Goal: Navigation & Orientation: Find specific page/section

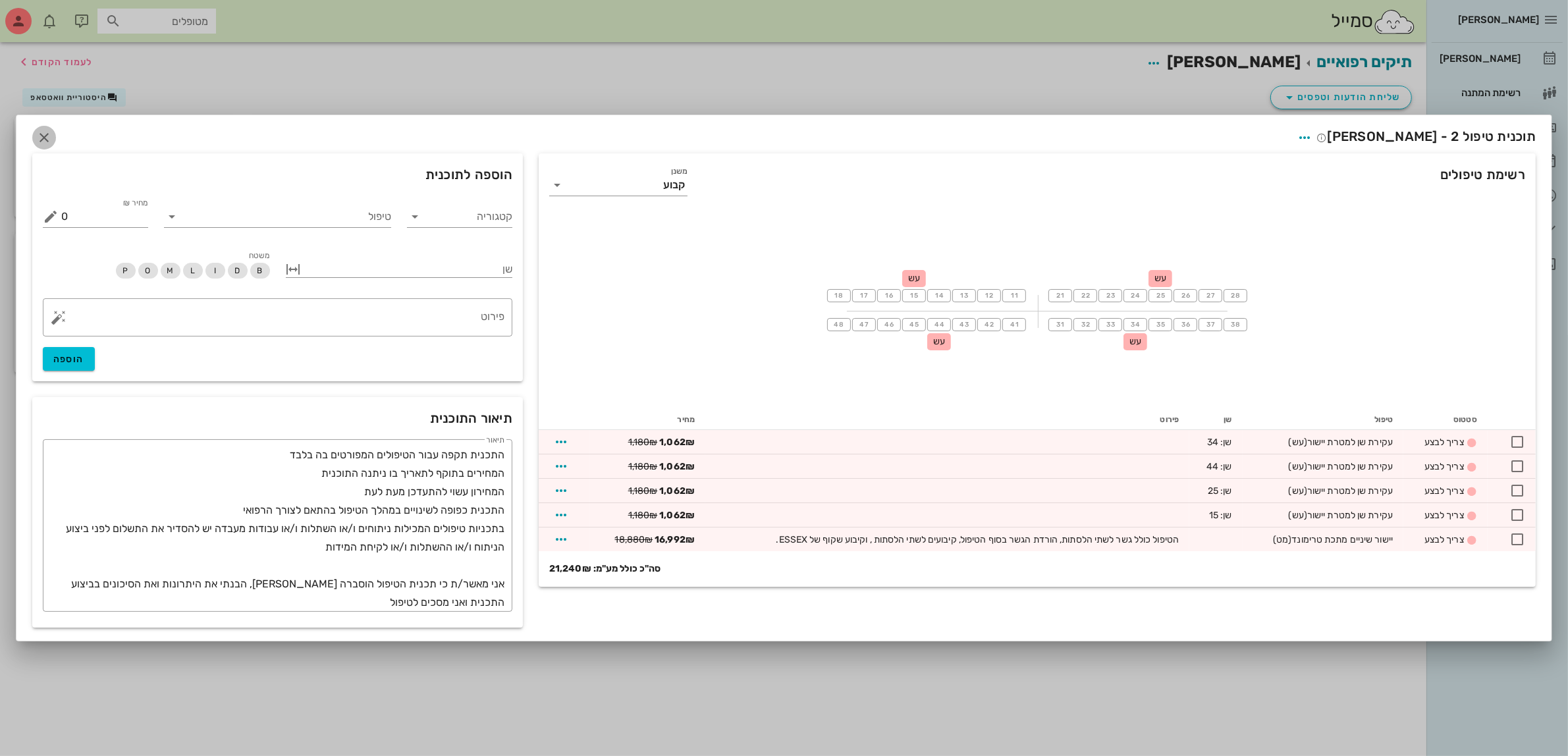
click at [40, 130] on icon "button" at bounding box center [44, 138] width 15 height 15
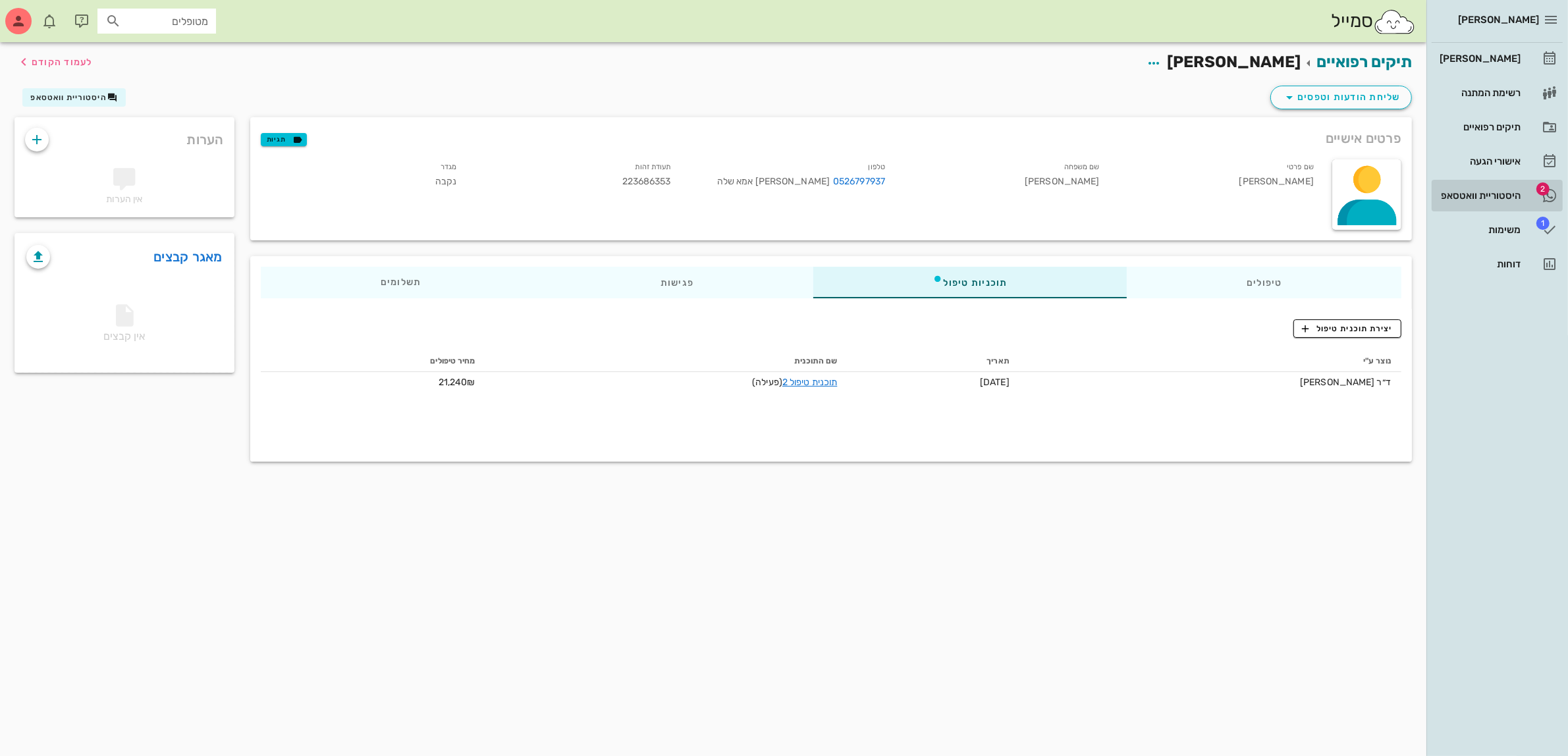
click at [1475, 201] on div "היסטוריית וואטסאפ" at bounding box center [1478, 195] width 84 height 21
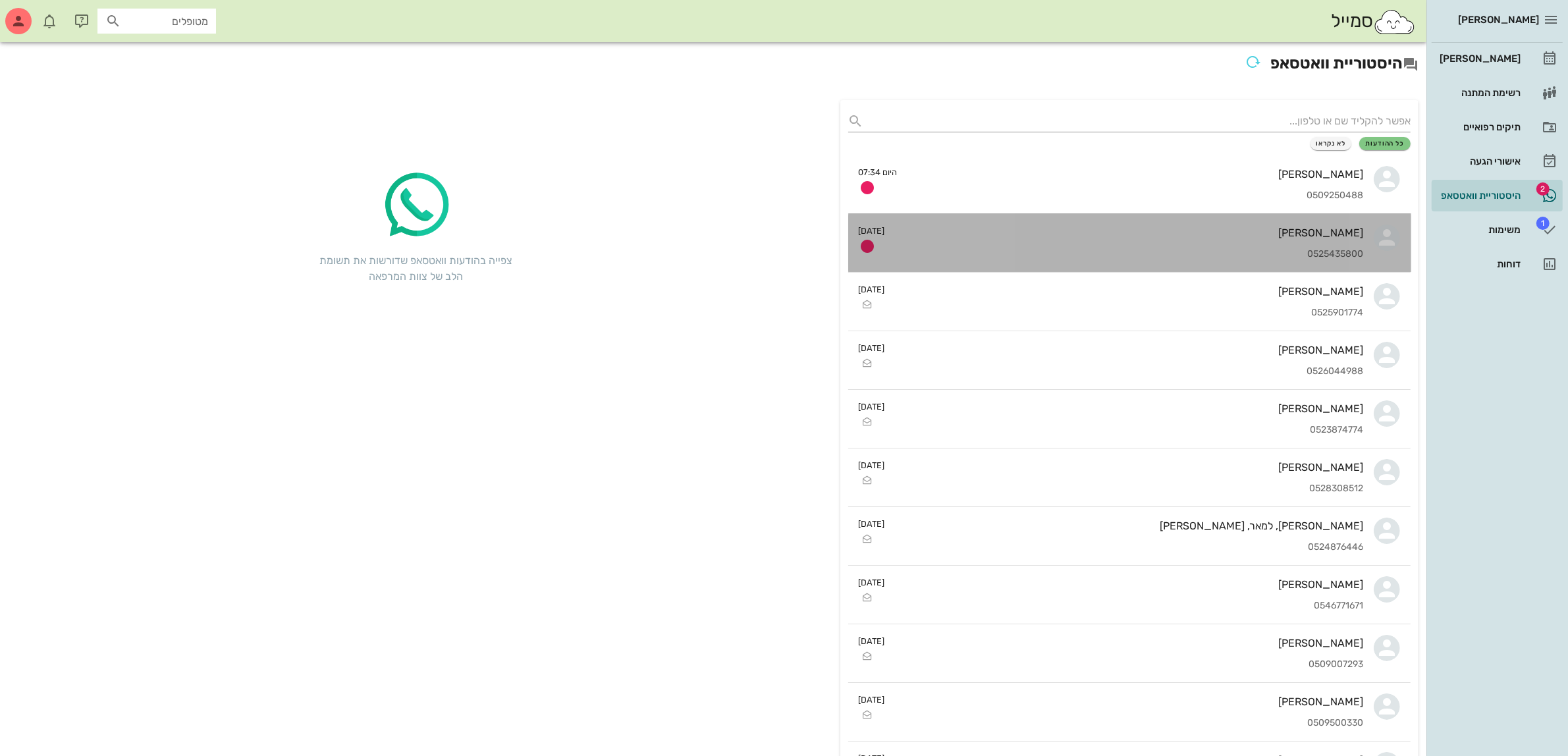
click at [1069, 233] on div "[PERSON_NAME]" at bounding box center [1130, 232] width 468 height 13
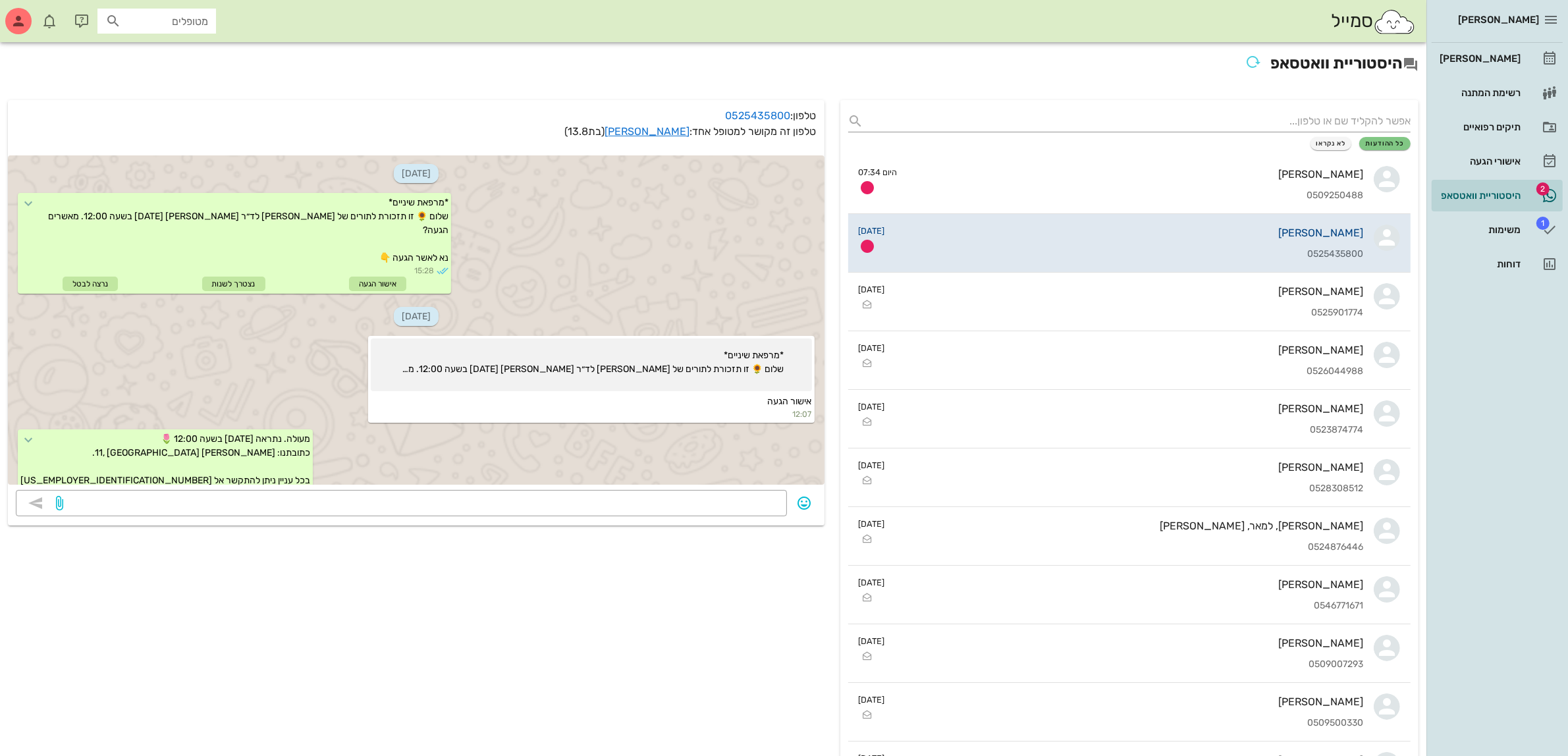
scroll to position [407, 0]
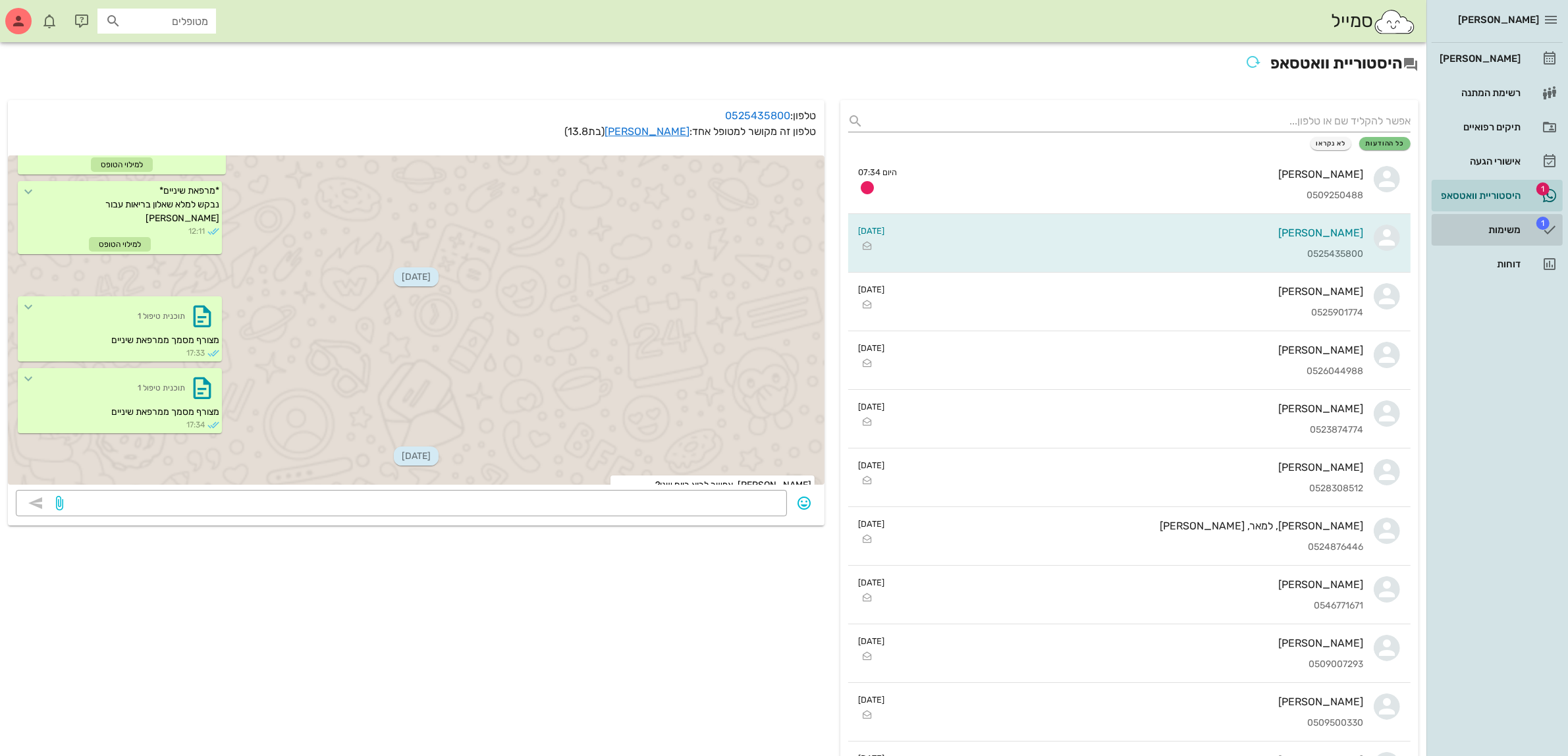
click at [1485, 228] on div "משימות" at bounding box center [1478, 230] width 84 height 10
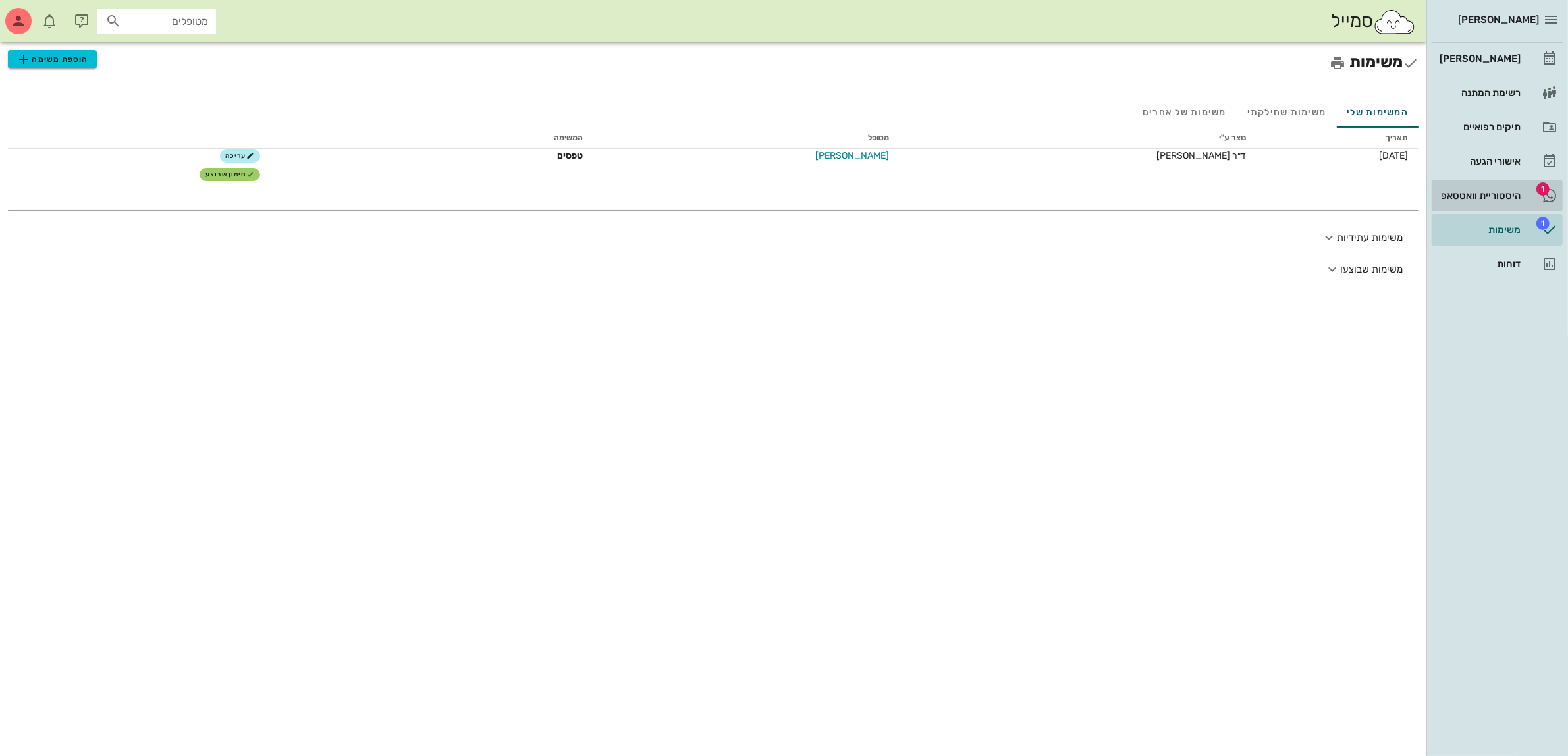
click at [1503, 201] on div "היסטוריית וואטסאפ" at bounding box center [1478, 195] width 84 height 21
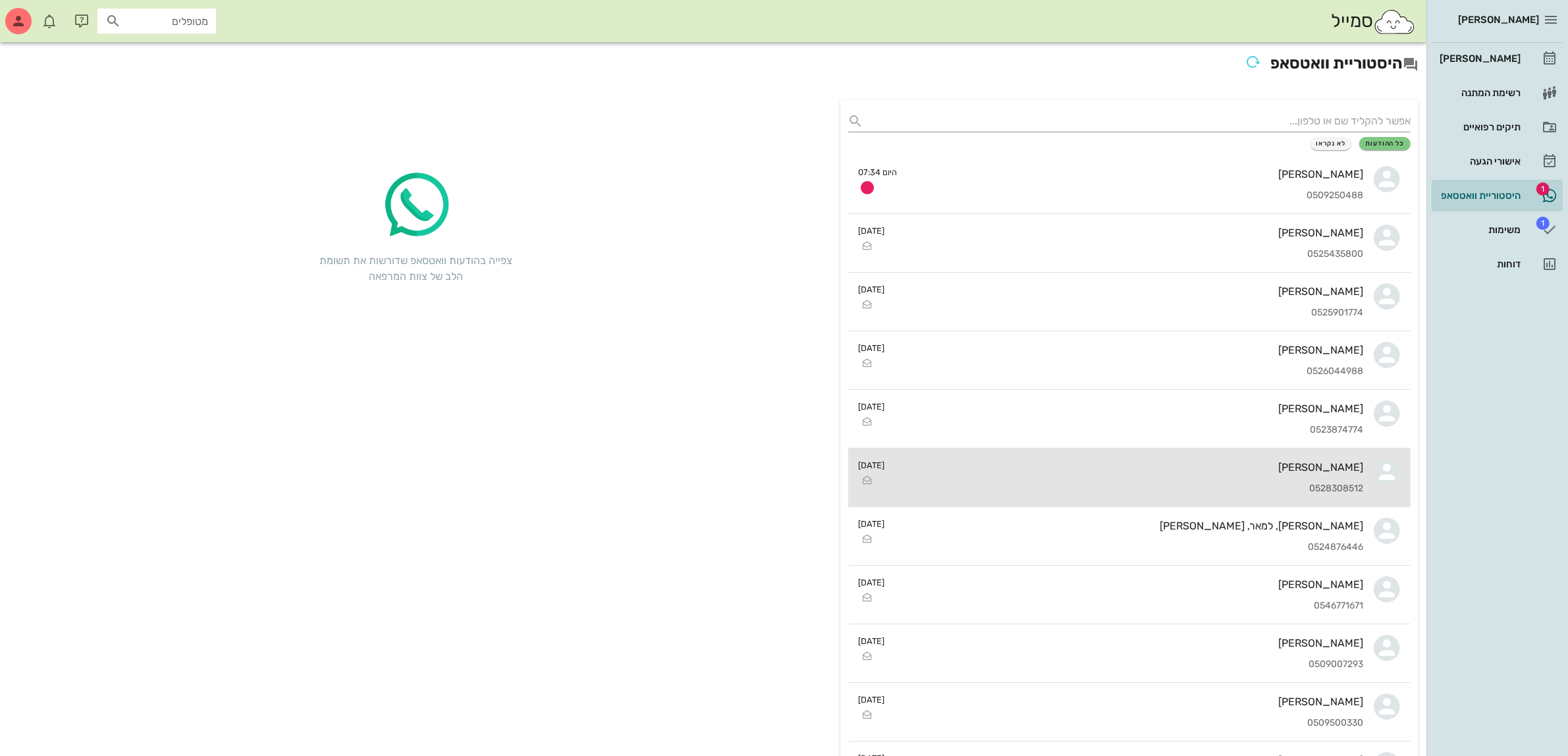
click at [1068, 496] on div "[PERSON_NAME] 0528308512" at bounding box center [1130, 477] width 468 height 58
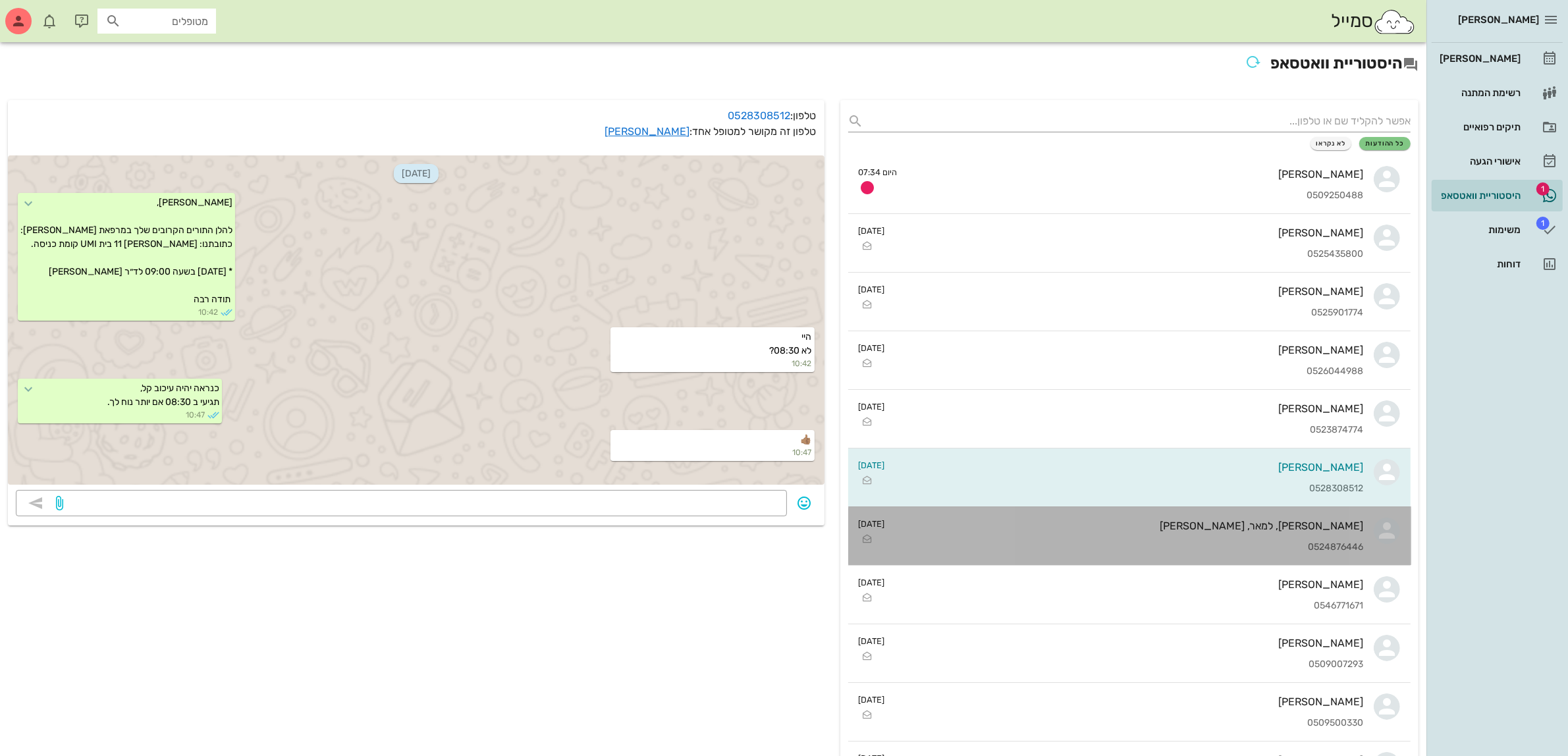
click at [1133, 517] on div "[PERSON_NAME], למאר, [PERSON_NAME] 0524876446" at bounding box center [1130, 536] width 468 height 58
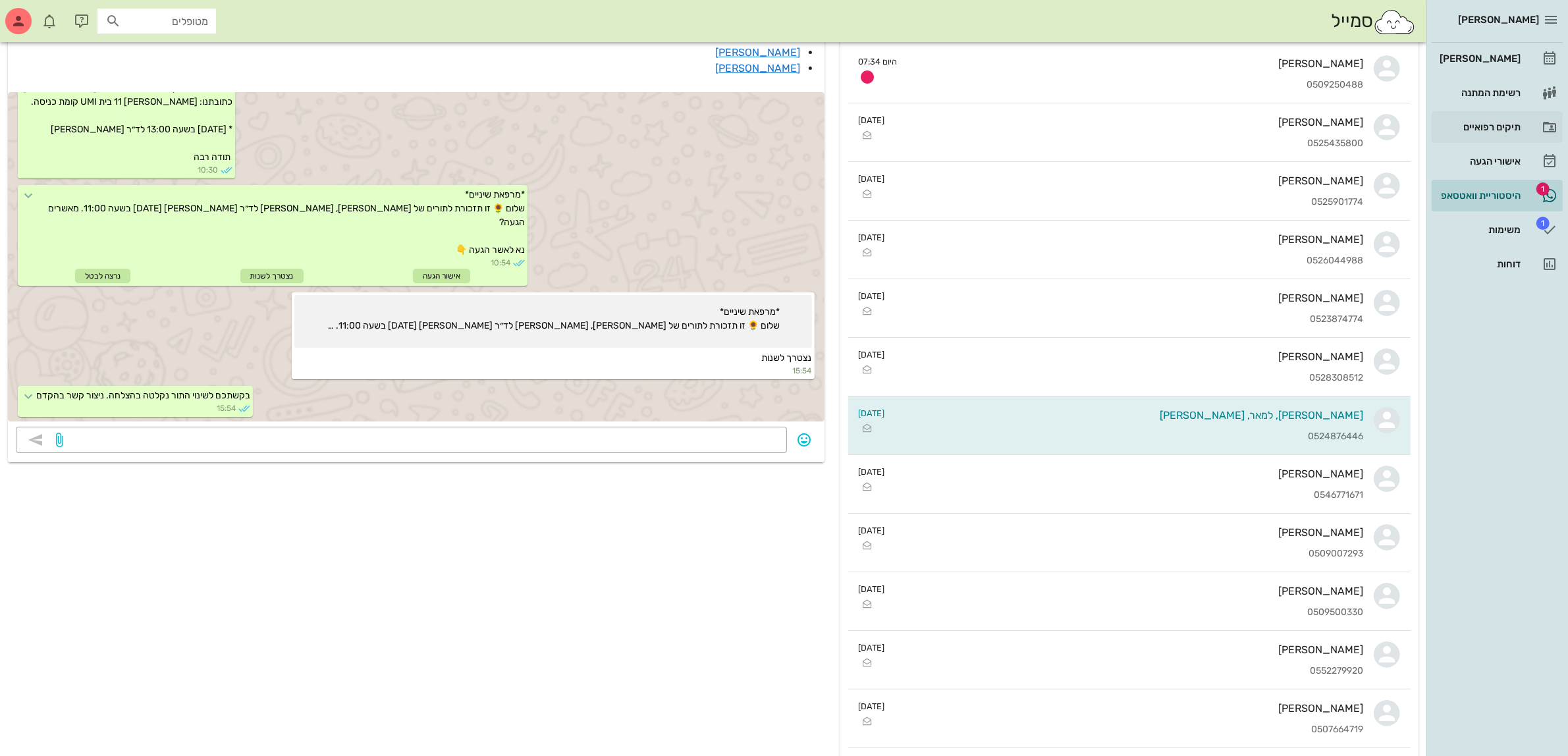
scroll to position [83, 0]
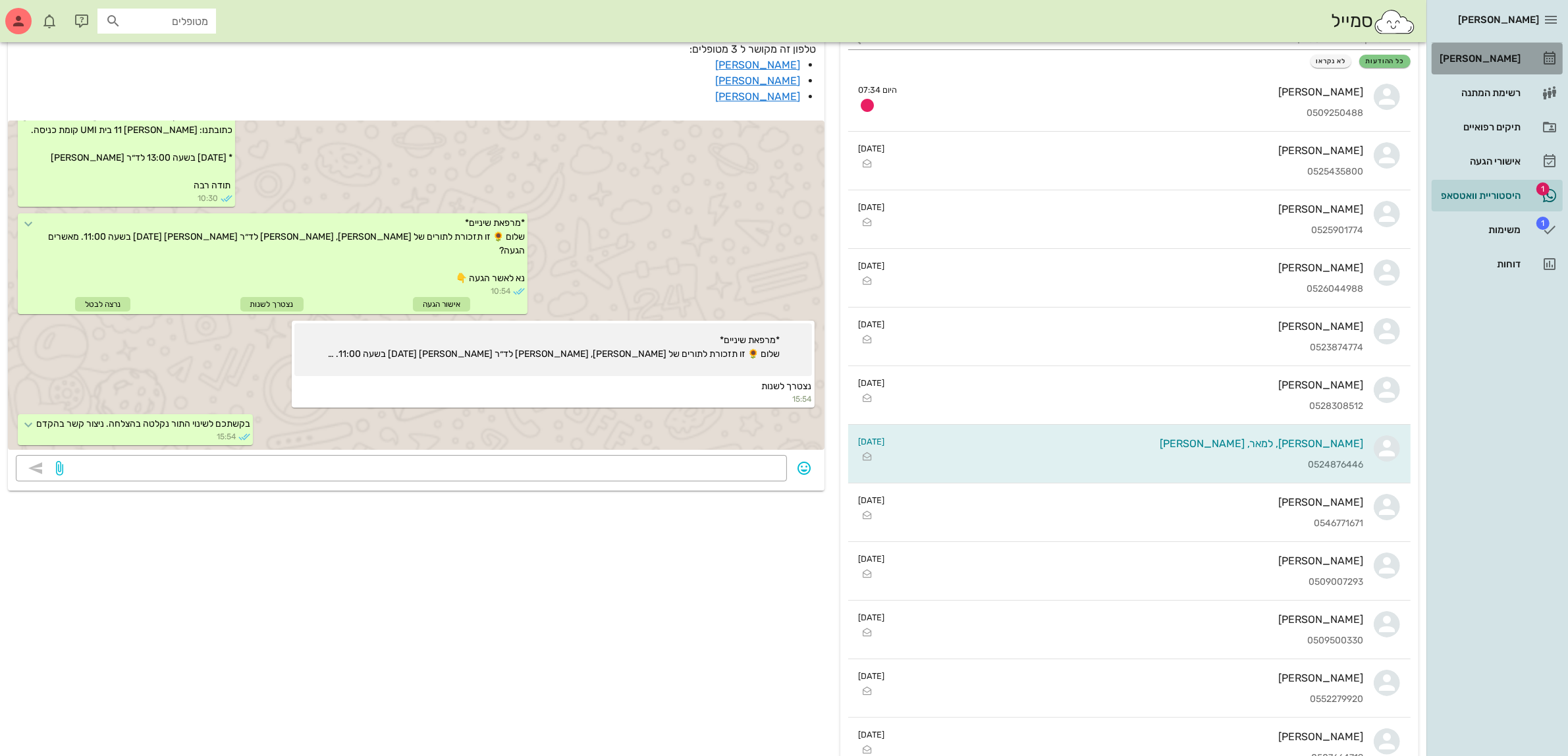
click at [1499, 65] on div "[PERSON_NAME]" at bounding box center [1478, 59] width 84 height 21
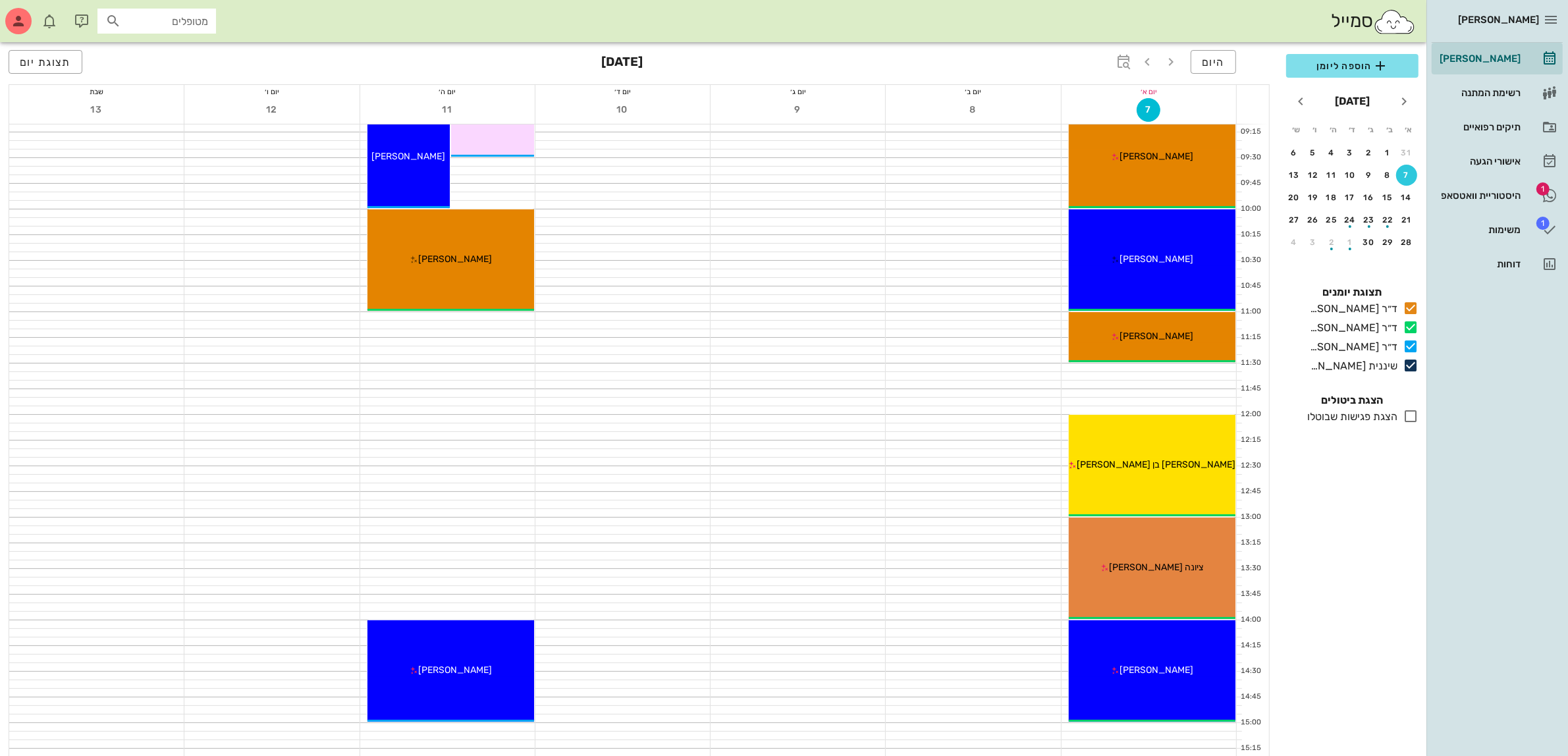
scroll to position [247, 0]
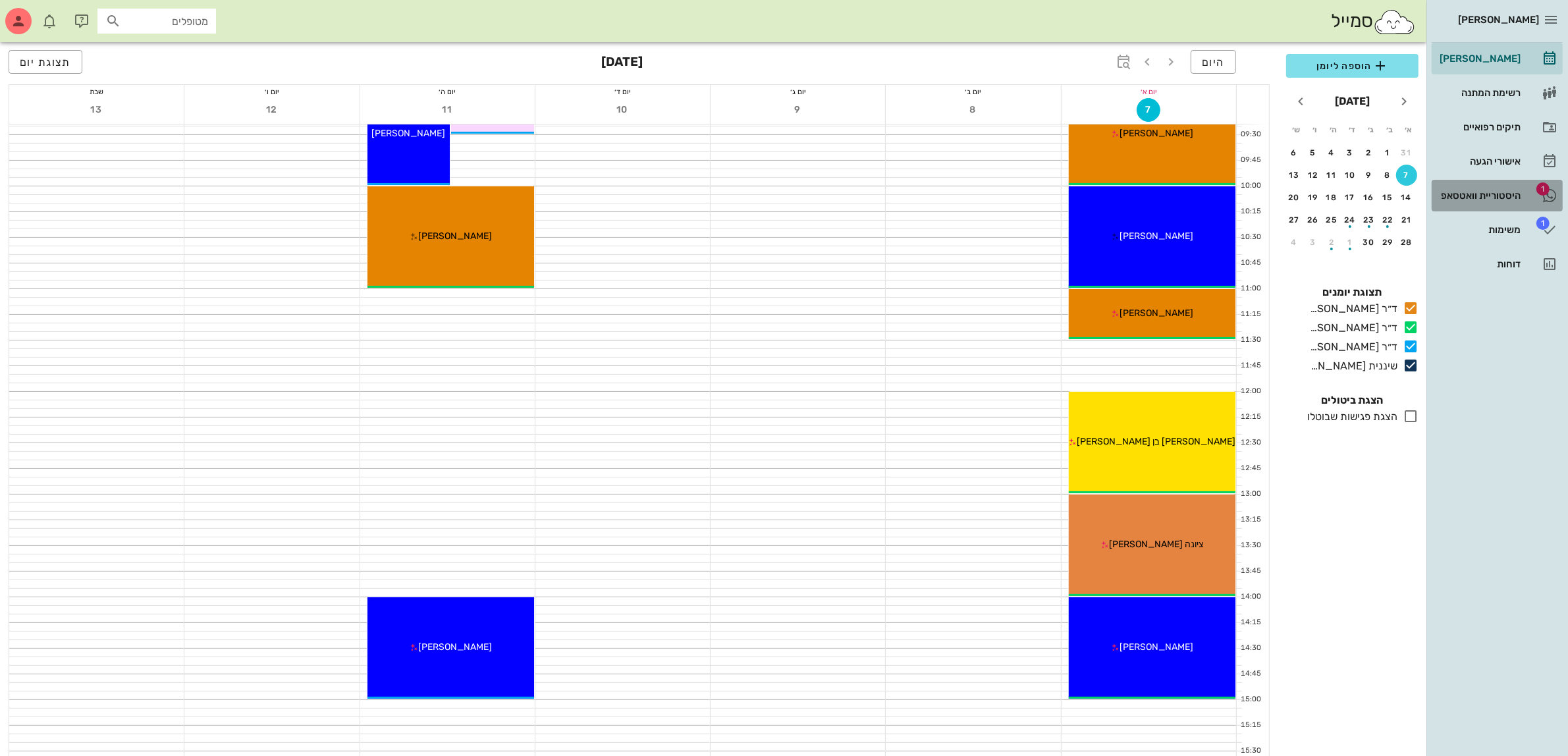
click at [1453, 186] on div "היסטוריית וואטסאפ" at bounding box center [1478, 195] width 84 height 21
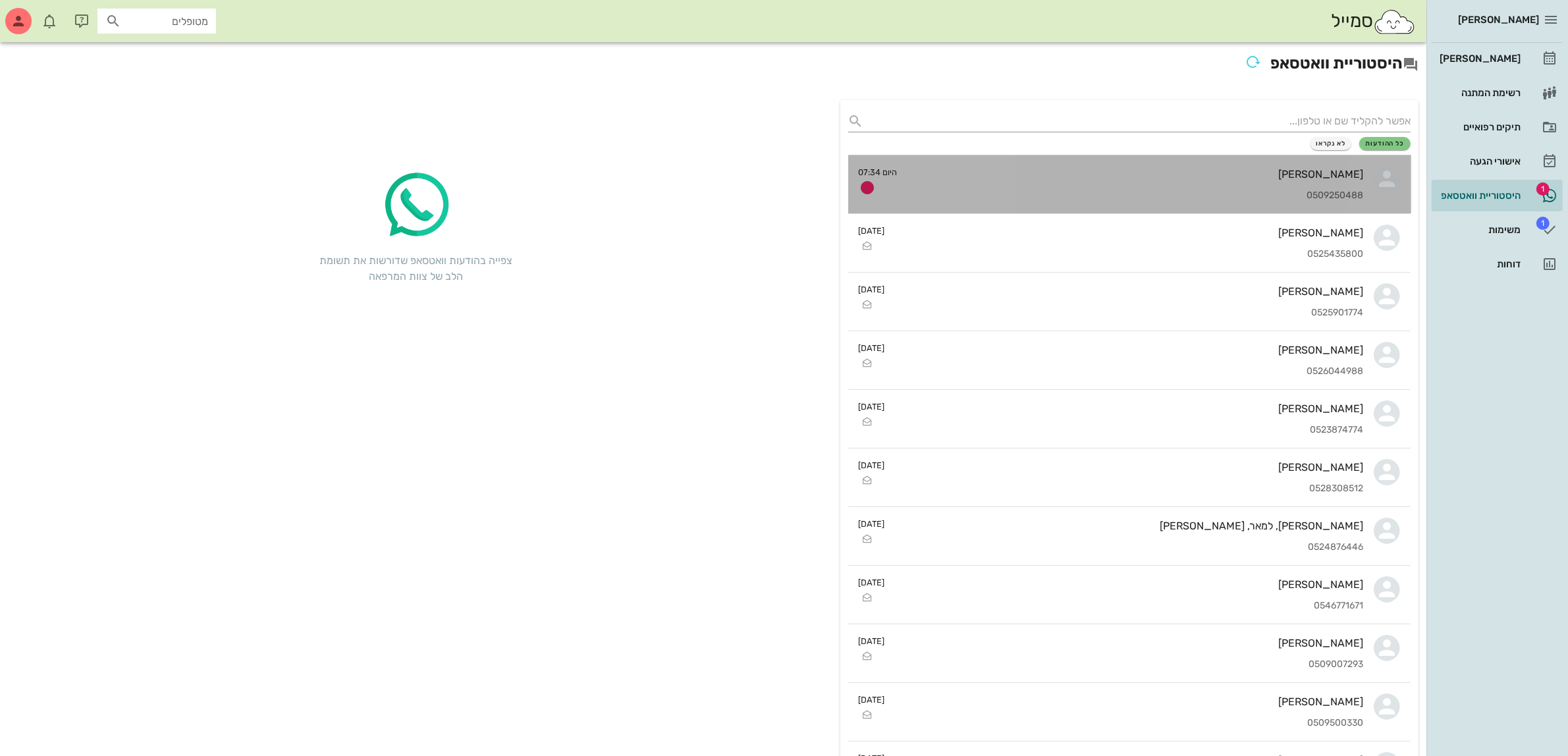
click at [1202, 183] on div "[PERSON_NAME] 0509250488" at bounding box center [1136, 183] width 456 height 58
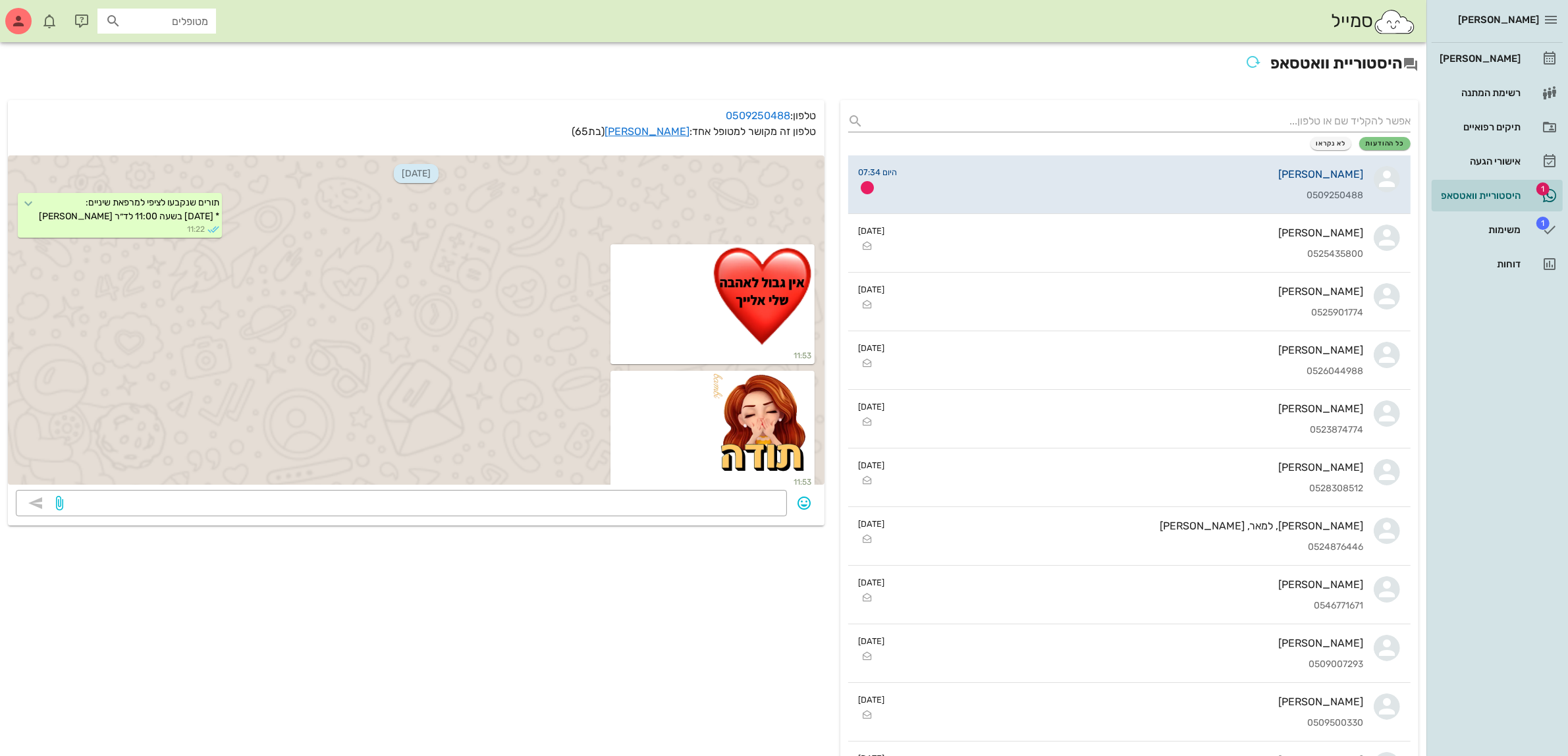
scroll to position [4457, 0]
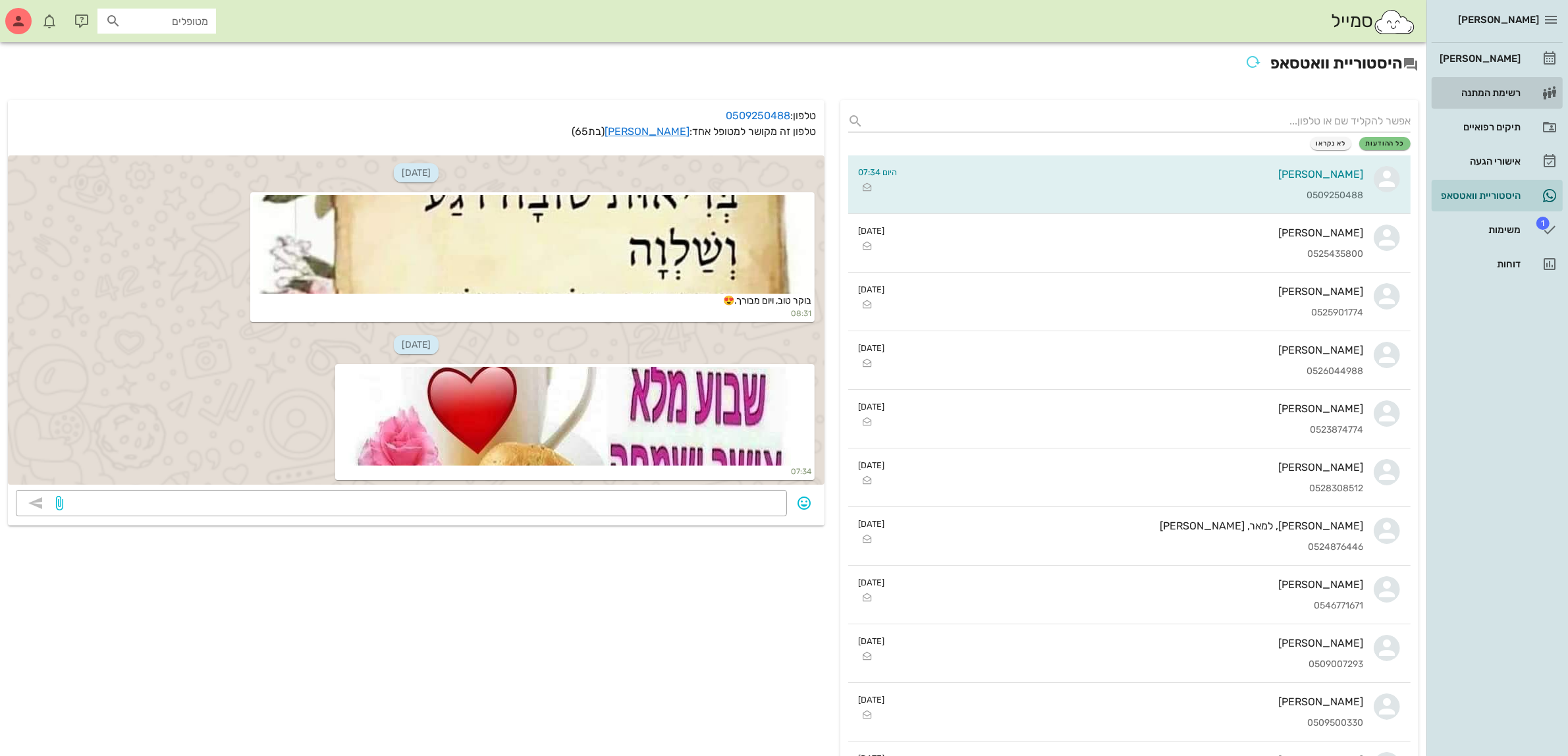
click at [1511, 77] on link "רשימת המתנה" at bounding box center [1497, 92] width 131 height 32
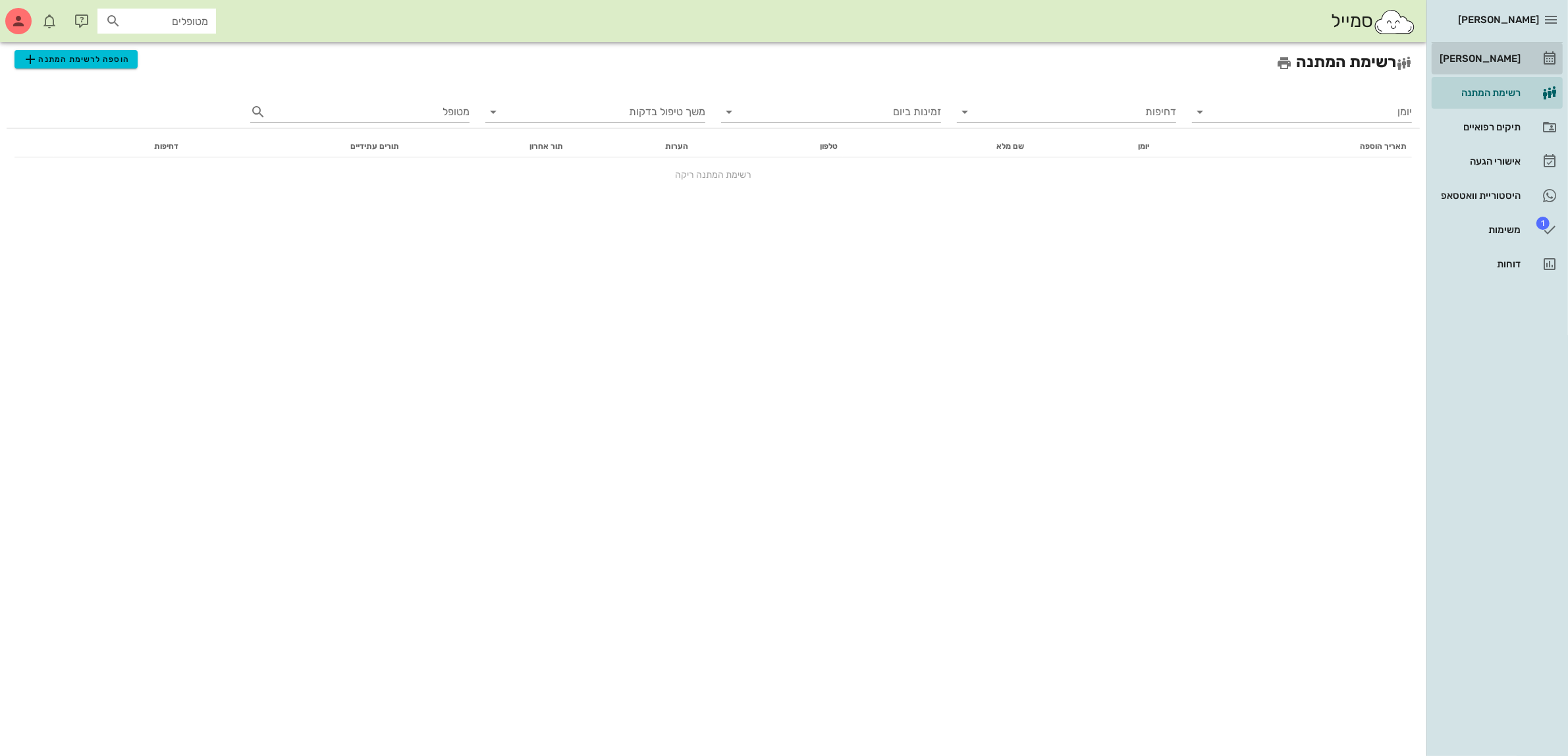
click at [1473, 53] on div "[PERSON_NAME]" at bounding box center [1478, 59] width 84 height 10
